Goal: Navigation & Orientation: Find specific page/section

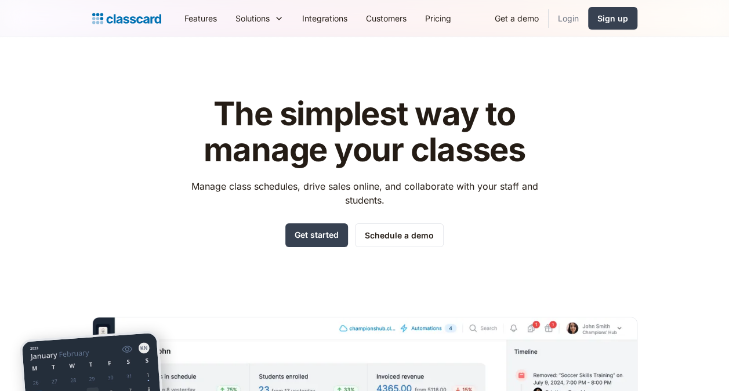
click at [578, 19] on link "Login" at bounding box center [568, 18] width 39 height 26
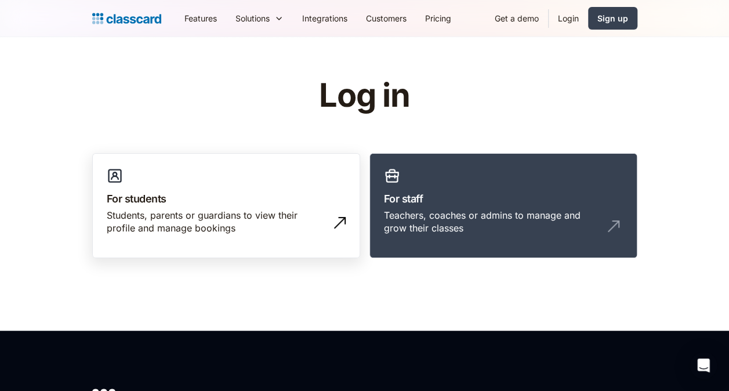
click at [269, 188] on link "For students Students, parents or guardians to view their profile and manage bo…" at bounding box center [226, 206] width 268 height 106
